Goal: Task Accomplishment & Management: Use online tool/utility

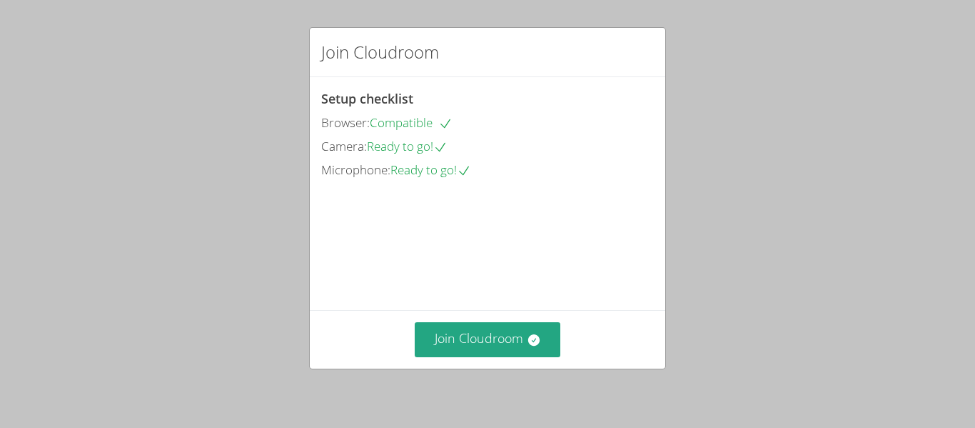
click at [797, 335] on div "Join Cloudroom Setup checklist Browser: Compatible Camera: Ready to go! Microph…" at bounding box center [487, 214] width 975 height 428
click at [507, 350] on button "Join Cloudroom" at bounding box center [488, 339] width 146 height 35
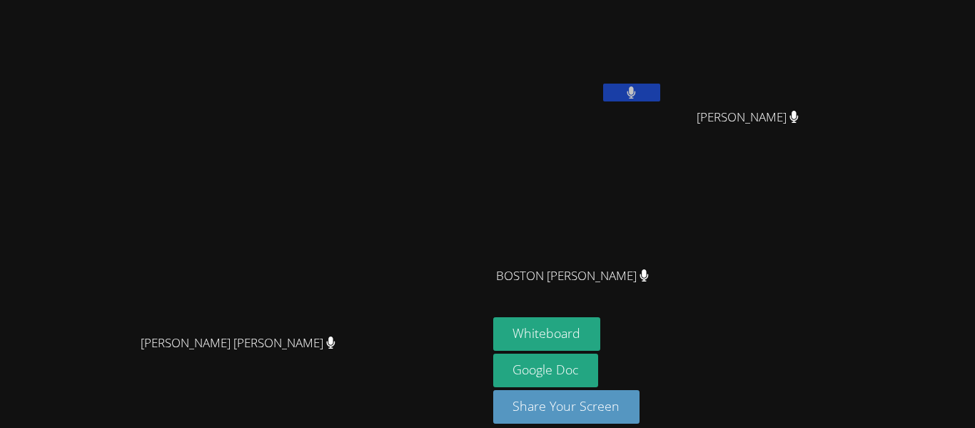
click at [350, 148] on video at bounding box center [243, 193] width 214 height 268
click at [601, 335] on button "Whiteboard" at bounding box center [547, 334] width 108 height 34
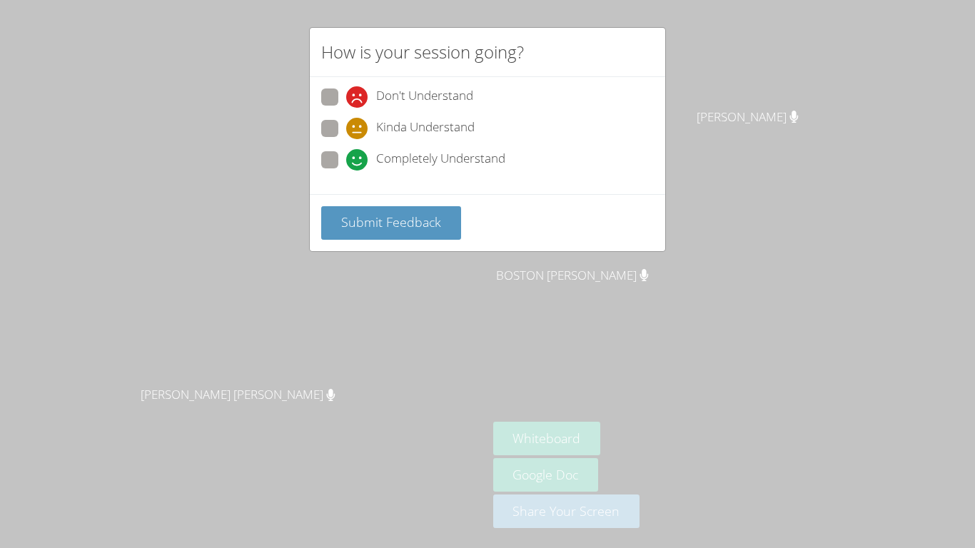
click at [376, 166] on span "Completely Understand" at bounding box center [440, 159] width 129 height 21
click at [358, 163] on input "Completely Understand" at bounding box center [352, 157] width 12 height 12
radio input "true"
click at [370, 226] on span "Submit Feedback" at bounding box center [391, 221] width 100 height 17
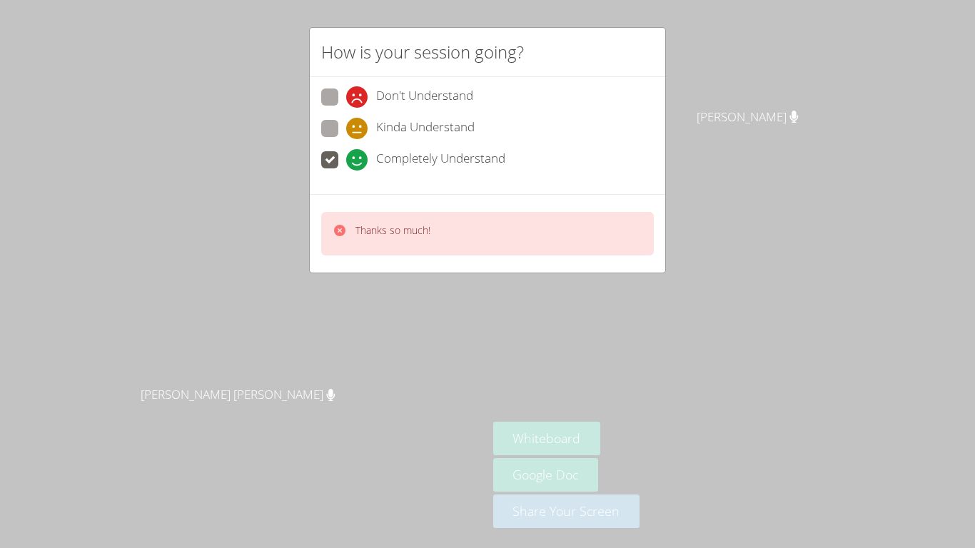
click at [627, 221] on div "Thanks so much!" at bounding box center [487, 234] width 333 height 44
click at [583, 236] on div "Thanks so much!" at bounding box center [487, 234] width 333 height 44
click at [595, 218] on div "Thanks so much!" at bounding box center [487, 234] width 333 height 44
click at [590, 212] on div "Thanks so much!" at bounding box center [487, 234] width 333 height 44
click at [580, 219] on div "Thanks so much!" at bounding box center [487, 234] width 333 height 44
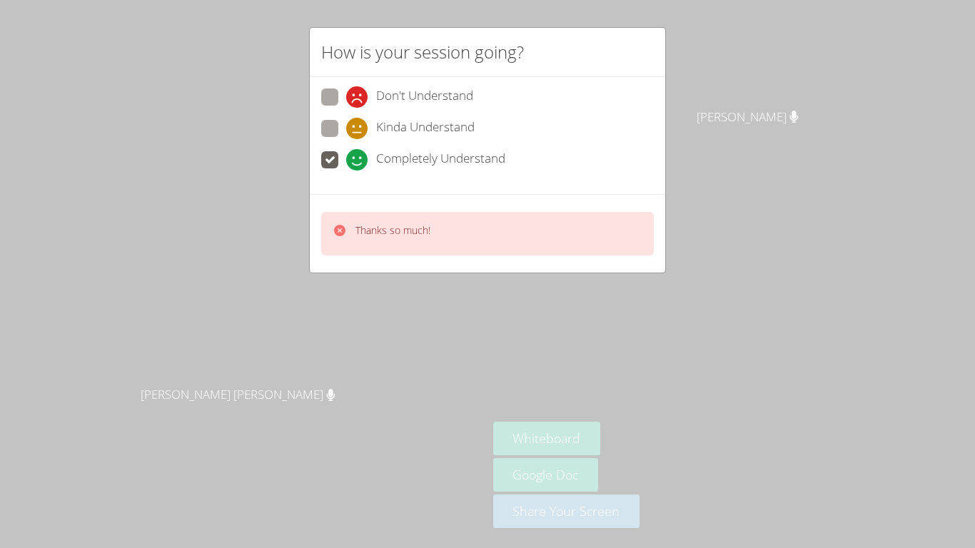
click at [350, 228] on video at bounding box center [243, 246] width 214 height 268
click at [350, 233] on video at bounding box center [243, 246] width 214 height 268
